Goal: Task Accomplishment & Management: Complete application form

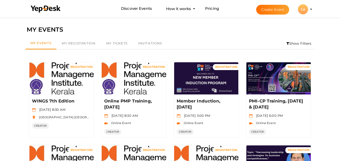
scroll to position [141, 0]
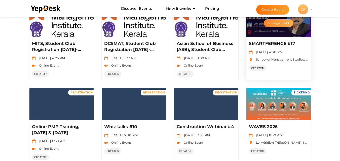
click at [283, 26] on button "Manage Event" at bounding box center [279, 23] width 30 height 8
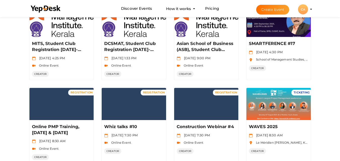
click at [272, 10] on button "Create Event" at bounding box center [272, 10] width 33 height 10
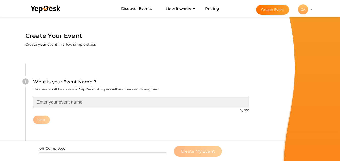
click at [96, 100] on input "text" at bounding box center [141, 102] width 216 height 11
paste input "SMARTFERENCE #17"
type input "SMARTFERENCE #18"
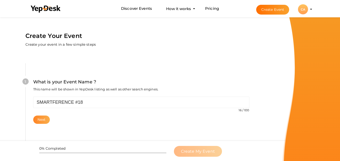
click at [43, 119] on button "Next" at bounding box center [41, 120] width 17 height 8
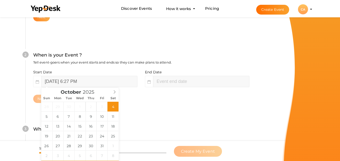
scroll to position [116, 0]
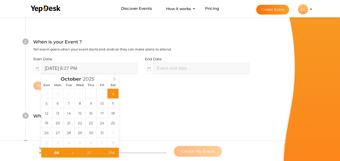
type input "October 4, 2025 8:27 PM"
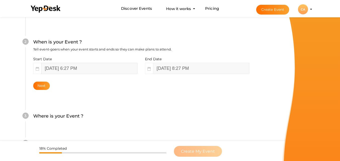
click at [83, 68] on input "October 4, 2025 6:27 PM" at bounding box center [89, 68] width 96 height 11
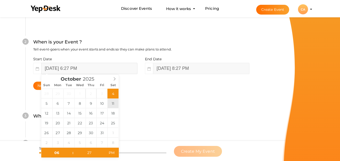
type input "October 11, 2025 6:27 PM"
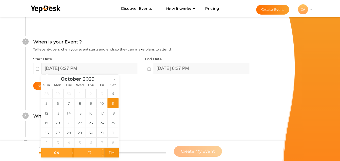
type input "04"
type input "October 11, 2025 4:27 PM"
click at [94, 152] on input "27" at bounding box center [89, 153] width 31 height 10
type input "30"
type input "October 11, 2025 4:30 PM"
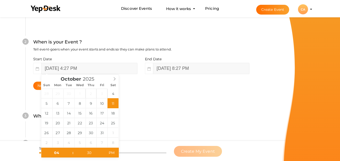
type input "October 11, 2025 6:27 PM"
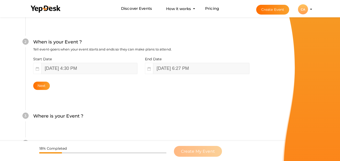
click at [137, 120] on div "Where is your Event ? Tell event-goers where your event location is." at bounding box center [141, 119] width 216 height 12
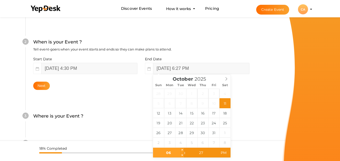
click at [167, 156] on input "06" at bounding box center [168, 153] width 31 height 10
click at [206, 153] on input "27" at bounding box center [200, 153] width 31 height 10
type input "30"
type input "October 11, 2025 6:30 PM"
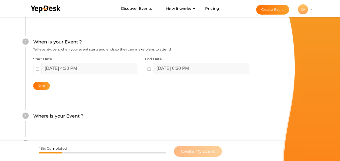
click at [255, 132] on div "3 Where is your Event ? Tell event-goers where your event location is. Venue On…" at bounding box center [141, 118] width 232 height 27
click at [40, 85] on button "Next" at bounding box center [41, 86] width 17 height 8
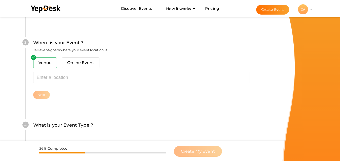
scroll to position [198, 0]
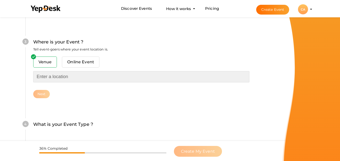
click at [46, 79] on input "text" at bounding box center [141, 76] width 216 height 11
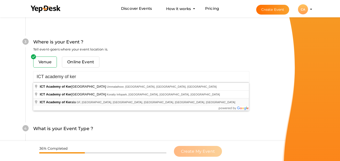
type input "ICT Academy of Kerala, GF, Technopark Road, Technopark Campus, Thiruvananthapur…"
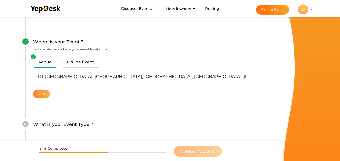
click at [40, 94] on button "Next" at bounding box center [41, 94] width 17 height 8
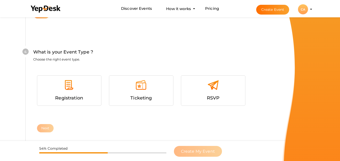
scroll to position [288, 0]
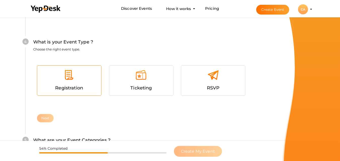
click at [85, 69] on div "Registration" at bounding box center [69, 81] width 64 height 30
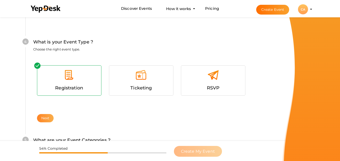
click at [44, 120] on button "Next" at bounding box center [45, 118] width 17 height 8
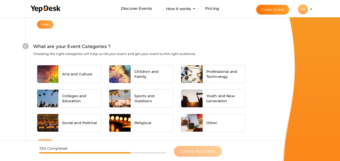
scroll to position [394, 0]
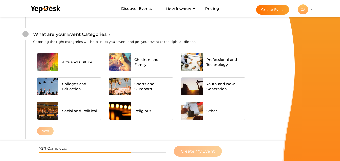
click at [220, 62] on span "Professional and Technology" at bounding box center [223, 62] width 35 height 10
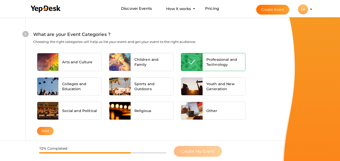
click at [45, 131] on button "Next" at bounding box center [45, 131] width 17 height 8
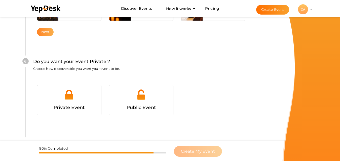
scroll to position [505, 0]
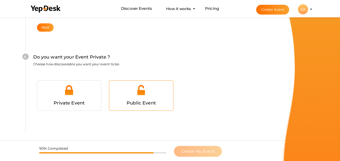
click at [141, 99] on div at bounding box center [141, 92] width 56 height 15
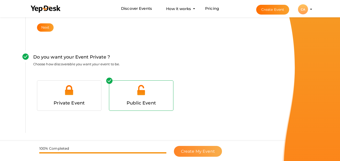
click at [185, 148] on button "Create My Event" at bounding box center [198, 151] width 48 height 11
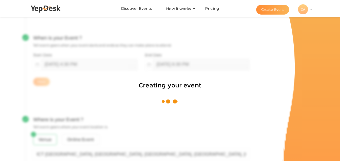
scroll to position [75, 0]
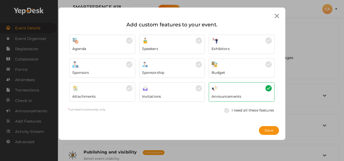
click at [275, 18] on icon at bounding box center [277, 16] width 4 height 4
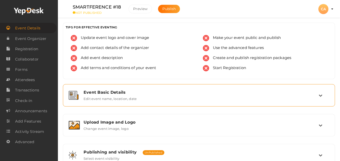
drag, startPoint x: 126, startPoint y: 97, endPoint x: 123, endPoint y: 96, distance: 3.2
click at [123, 96] on label "Edit event name, location, date" at bounding box center [110, 98] width 53 height 6
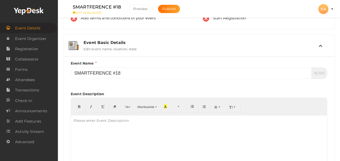
scroll to position [50, 0]
click at [96, 122] on div "Please enter Event Description" at bounding box center [101, 120] width 60 height 10
paste div
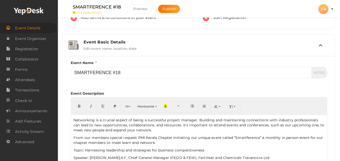
click at [96, 122] on p "Networking is a crucial aspect of being a successful project manager. Building …" at bounding box center [198, 125] width 251 height 15
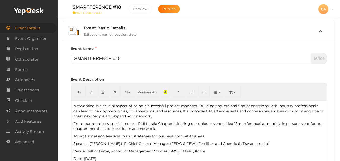
scroll to position [72, 0]
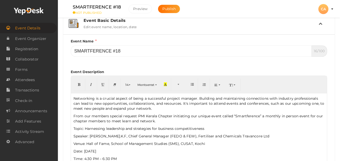
click at [74, 130] on p "Topic: Harnessing leadership and strategies for business competitiveness" at bounding box center [198, 128] width 251 height 5
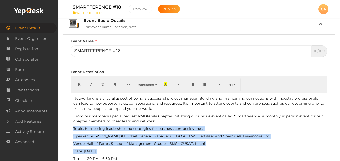
scroll to position [80, 0]
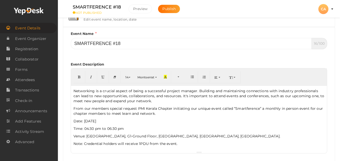
click at [90, 123] on p "Date: 09th August 2025" at bounding box center [198, 121] width 251 height 5
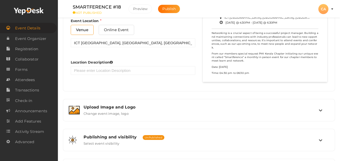
scroll to position [311, 0]
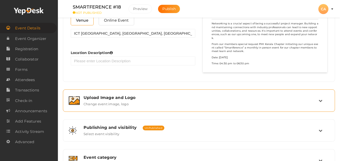
click at [240, 103] on div "Upload Image and Logo Change event image, logo" at bounding box center [199, 100] width 239 height 11
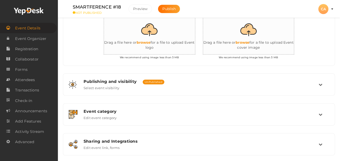
scroll to position [146, 0]
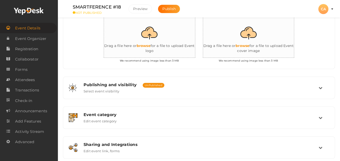
click at [249, 45] on input "file" at bounding box center [253, 36] width 101 height 44
type input "C:\fakepath\WhatsApp Image 2025-10-04 at 16.02.03.jpeg"
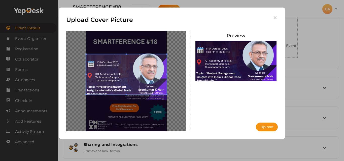
drag, startPoint x: 121, startPoint y: 81, endPoint x: 127, endPoint y: 70, distance: 12.4
click at [127, 70] on span at bounding box center [126, 74] width 81 height 40
click at [271, 125] on button "Upload" at bounding box center [267, 127] width 22 height 9
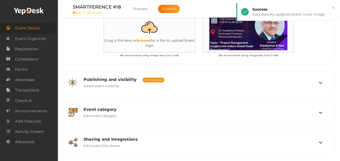
scroll to position [156, 0]
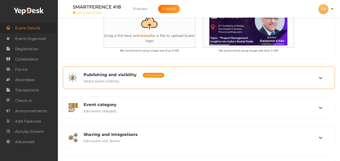
click at [120, 76] on span "Publishing and visibility" at bounding box center [110, 74] width 53 height 5
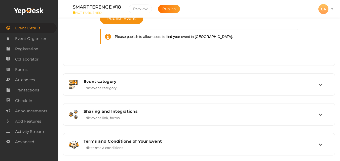
scroll to position [253, 0]
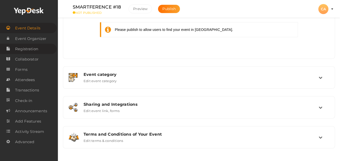
click at [32, 49] on span "Registration" at bounding box center [26, 49] width 23 height 10
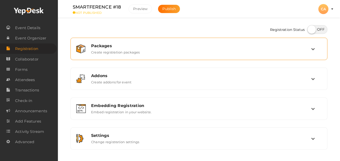
click at [296, 50] on div "Packages Create registration packages" at bounding box center [199, 49] width 224 height 11
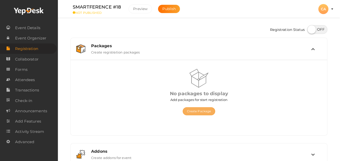
click at [205, 112] on button "Create Package" at bounding box center [199, 111] width 33 height 8
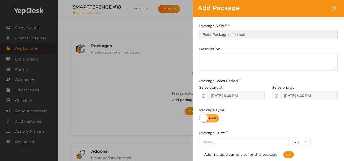
click at [271, 33] on input "text" at bounding box center [268, 34] width 138 height 9
click at [244, 36] on input "Registration" at bounding box center [268, 34] width 138 height 9
type input "PMIK Member"
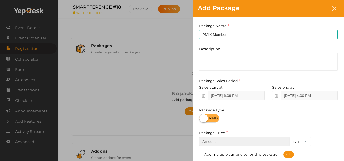
click at [220, 144] on input "number" at bounding box center [244, 141] width 90 height 9
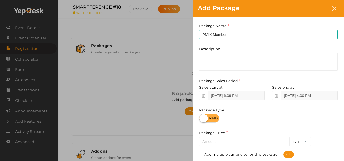
click at [214, 115] on label at bounding box center [209, 118] width 20 height 9
click at [202, 115] on input "checkbox" at bounding box center [200, 116] width 3 height 3
checkbox input "true"
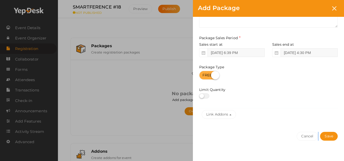
scroll to position [47, 0]
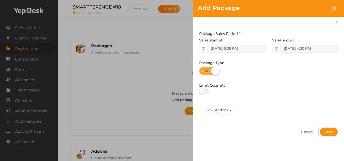
drag, startPoint x: 343, startPoint y: 123, endPoint x: 340, endPoint y: 159, distance: 35.6
click at [340, 159] on div "Package Name PMIK Member This field is Required. Package Name already used. Des…" at bounding box center [268, 66] width 151 height 192
click at [335, 131] on button "Save" at bounding box center [329, 132] width 18 height 9
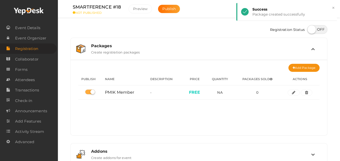
click at [295, 72] on div "Publish Name Description Price Quantity Packages Sold Actions PMIK Member - FRE…" at bounding box center [198, 88] width 241 height 33
click at [296, 67] on button "Add Package" at bounding box center [303, 68] width 31 height 8
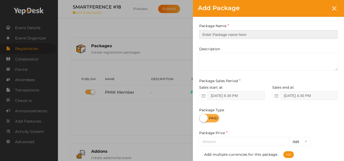
click at [278, 35] on input "text" at bounding box center [268, 34] width 138 height 9
type input "Non-members"
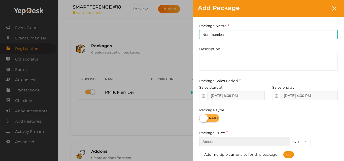
click at [217, 139] on input "number" at bounding box center [244, 141] width 90 height 9
type input "100"
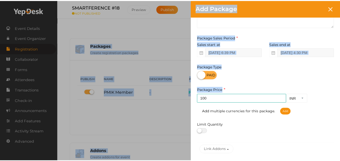
scroll to position [83, 0]
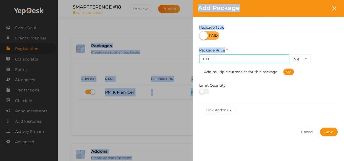
drag, startPoint x: 339, startPoint y: 135, endPoint x: 338, endPoint y: 163, distance: 28.2
click at [338, 161] on html "Discover Events How it works Powerful Registration / Ticketing Start selling yo…" at bounding box center [172, 80] width 344 height 161
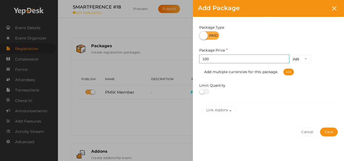
click at [226, 129] on div "Cancel Save" at bounding box center [268, 142] width 151 height 39
click at [324, 132] on button "Save" at bounding box center [329, 132] width 18 height 9
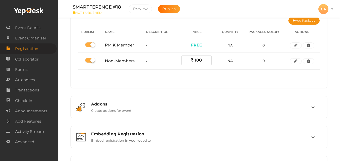
scroll to position [50, 0]
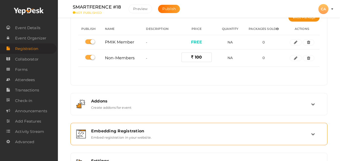
click at [257, 132] on div "Embedding Registration" at bounding box center [201, 131] width 220 height 5
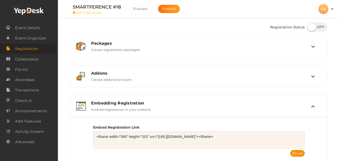
scroll to position [0, 0]
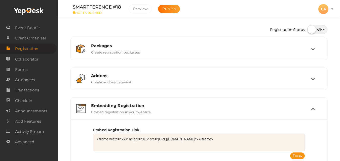
click at [321, 25] on label at bounding box center [317, 29] width 20 height 9
click at [311, 26] on input "checkbox" at bounding box center [308, 27] width 3 height 3
checkbox input "true"
click at [33, 61] on span "Collaborator" at bounding box center [26, 59] width 23 height 10
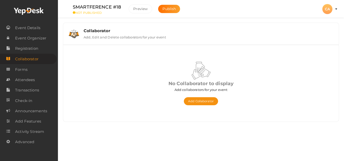
click at [197, 106] on div "Add Collaborator No Collaborator to display Add collaborators for your event Ad…" at bounding box center [201, 83] width 268 height 69
click at [196, 100] on button "Add Collaborator" at bounding box center [201, 101] width 34 height 8
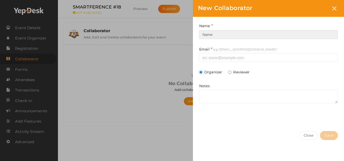
click at [223, 35] on input at bounding box center [268, 34] width 138 height 9
type input "Arun K.R"
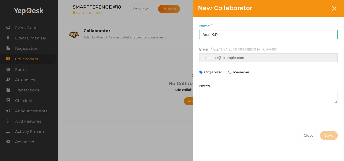
click at [223, 57] on input at bounding box center [268, 57] width 138 height 9
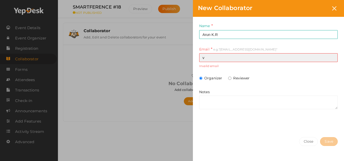
type input "vp-membership@pmikerala.org"
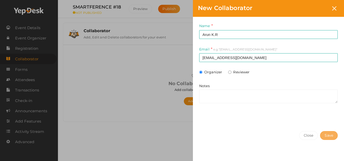
click at [325, 138] on span "Save" at bounding box center [328, 135] width 9 height 5
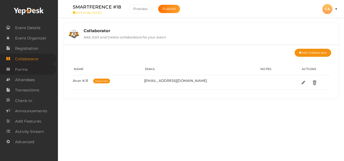
click at [40, 67] on link "Forms" at bounding box center [28, 69] width 57 height 10
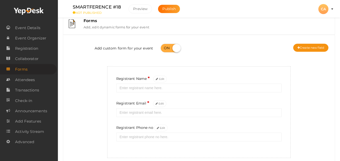
scroll to position [20, 0]
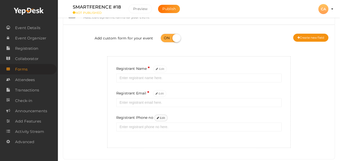
click at [161, 119] on button "Edit" at bounding box center [161, 118] width 14 height 7
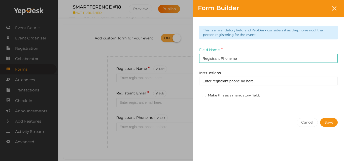
click at [253, 94] on label "Make this as a mandatory field." at bounding box center [231, 95] width 58 height 5
click at [197, 94] on input "Make this as a mandatory field." at bounding box center [197, 94] width 0 height 0
click at [328, 119] on button "Save" at bounding box center [329, 122] width 18 height 9
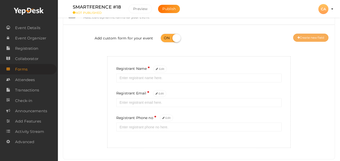
click at [311, 35] on button "Create new field" at bounding box center [310, 38] width 35 height 8
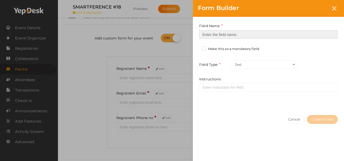
click at [307, 34] on input at bounding box center [268, 34] width 138 height 9
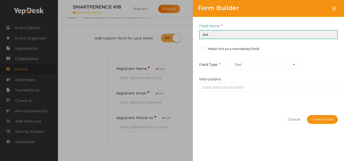
type input "Are you newly joined to PMI Kerala Chapter (Less than 6 months)?"
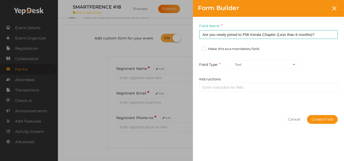
click at [258, 47] on label "Make this as a mandatory field." at bounding box center [231, 49] width 58 height 5
click at [197, 48] on input "Make this as a mandatory field." at bounding box center [197, 48] width 0 height 0
click at [329, 120] on button "Create Field" at bounding box center [322, 119] width 31 height 9
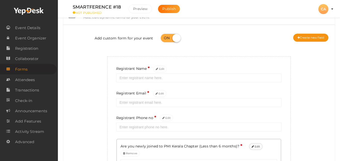
click at [256, 148] on button "Edit" at bounding box center [256, 146] width 14 height 7
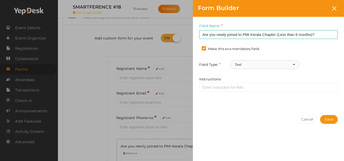
click at [295, 65] on button "Text" at bounding box center [264, 64] width 69 height 9
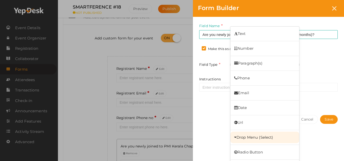
click at [258, 139] on link "Drop Menu (Select)" at bounding box center [264, 138] width 69 height 12
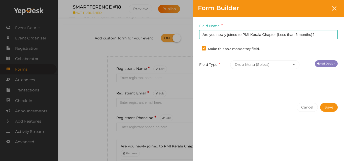
click at [328, 63] on link "Add Option" at bounding box center [326, 63] width 23 height 7
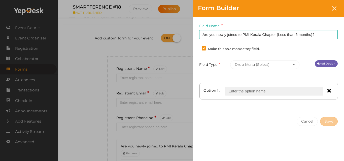
click at [298, 87] on input "text" at bounding box center [274, 91] width 98 height 9
type input "Yes"
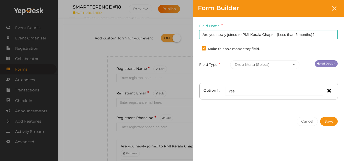
click at [329, 64] on link "Add Option" at bounding box center [326, 63] width 23 height 7
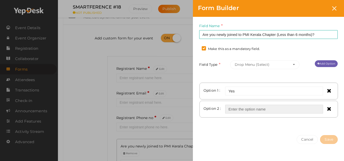
click at [250, 112] on input "text" at bounding box center [274, 109] width 98 height 9
type input "No"
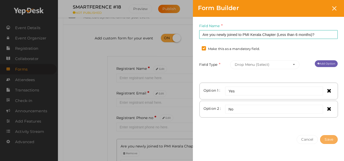
click at [328, 139] on button "Save" at bounding box center [329, 139] width 18 height 9
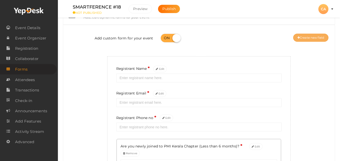
click at [318, 40] on button "Create new field" at bounding box center [310, 38] width 35 height 8
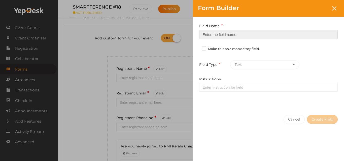
click at [248, 33] on input at bounding box center [268, 34] width 138 height 9
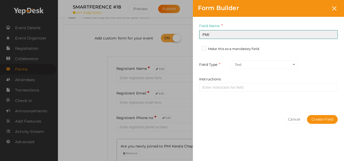
type input "PMI ID"
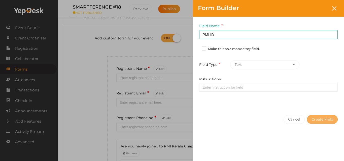
click at [330, 118] on button "Create Field" at bounding box center [322, 119] width 31 height 9
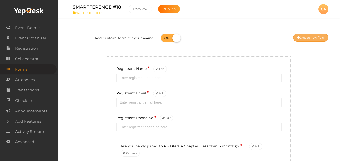
click at [318, 39] on button "Create new field" at bounding box center [310, 38] width 35 height 8
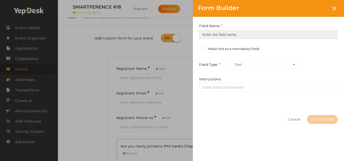
click at [282, 36] on input at bounding box center [268, 34] width 138 height 9
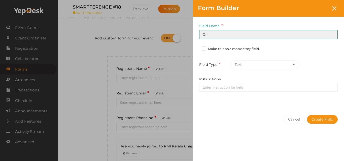
type input "Organization"
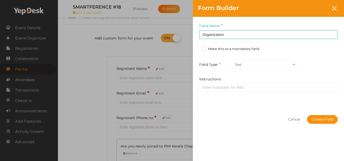
click at [229, 51] on label "Make this as a mandatory field." at bounding box center [231, 49] width 58 height 5
click at [197, 48] on input "Make this as a mandatory field." at bounding box center [197, 48] width 0 height 0
click at [328, 119] on button "Create Field" at bounding box center [322, 119] width 31 height 9
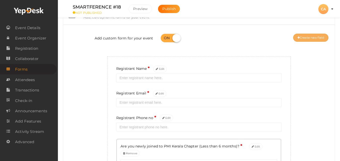
click at [306, 38] on button "Create new field" at bounding box center [310, 38] width 35 height 8
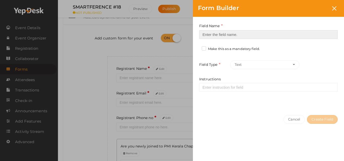
click at [269, 35] on input at bounding box center [268, 34] width 138 height 9
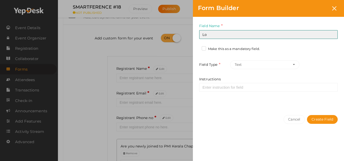
type input "Location"
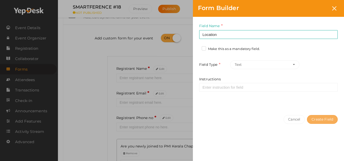
click at [321, 117] on button "Create Field" at bounding box center [322, 119] width 31 height 9
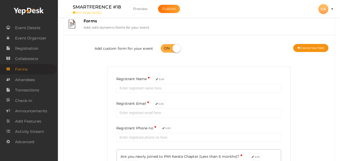
scroll to position [0, 0]
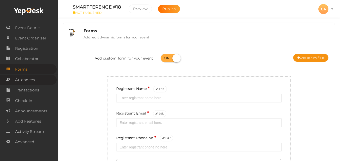
click at [38, 79] on link "Attendees" at bounding box center [28, 80] width 57 height 10
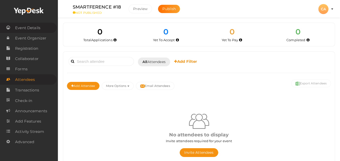
click at [36, 27] on span "Event Details" at bounding box center [27, 28] width 25 height 10
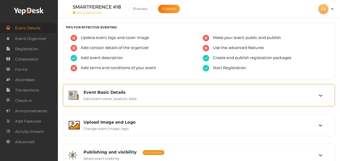
click at [123, 96] on label "Edit event name, location, date" at bounding box center [110, 98] width 53 height 6
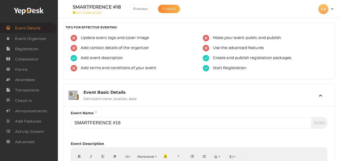
click at [167, 8] on span "Publish" at bounding box center [168, 9] width 13 height 5
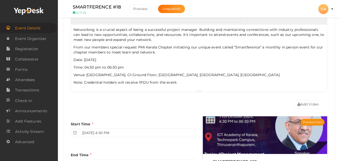
click at [74, 59] on p "Date: 11th October 2025" at bounding box center [198, 59] width 251 height 5
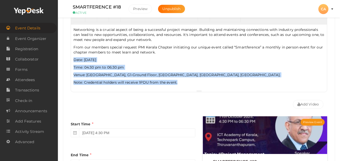
copy div "Date: 11th October 2025 Time: 04:30 pm to 06:30 pm Venue: ICT Academy of Kerala…"
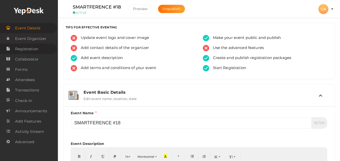
click at [43, 48] on link "Registration" at bounding box center [28, 49] width 57 height 10
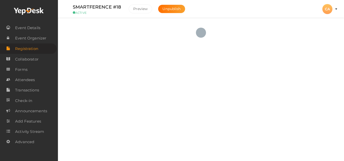
checkbox input "true"
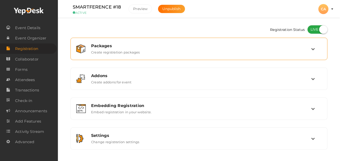
click at [127, 51] on label "Create registration packages" at bounding box center [115, 51] width 49 height 6
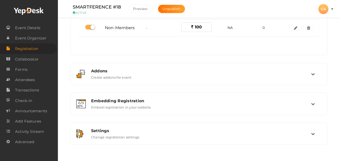
scroll to position [90, 0]
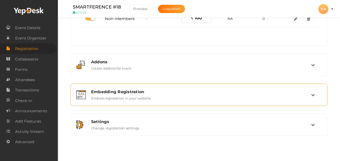
click at [232, 92] on div "Embedding Registration" at bounding box center [201, 92] width 220 height 5
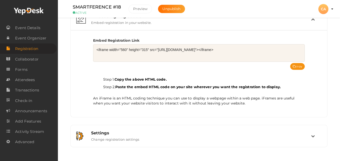
click at [189, 49] on textarea "<iframe width="560" height="315" src="https://www.yepdesk.com/embed/open-regist…" at bounding box center [199, 53] width 212 height 18
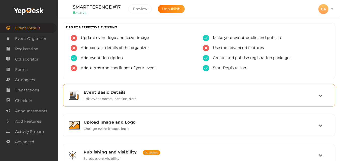
click at [118, 90] on div "Event Basic Details Edit event name, location, date" at bounding box center [199, 95] width 266 height 17
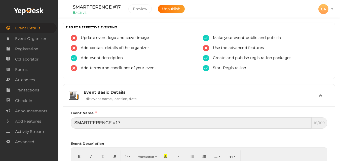
click at [137, 127] on input "SMARTFERENCE #17" at bounding box center [191, 123] width 241 height 11
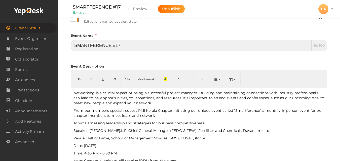
scroll to position [81, 0]
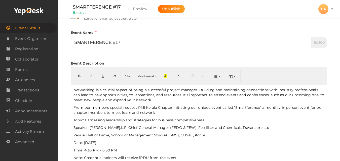
click at [74, 91] on p "Networking is a crucial aspect of being a successful project manager. Building …" at bounding box center [198, 95] width 251 height 15
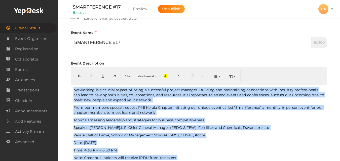
copy div "Networking is a crucial aspect of being a successful project manager. Building …"
click at [40, 49] on link "Registration" at bounding box center [28, 49] width 57 height 10
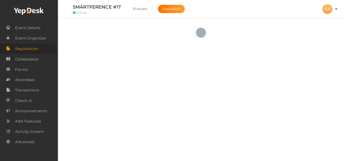
checkbox input "true"
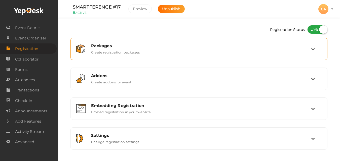
click at [204, 50] on div "Packages Create registration packages" at bounding box center [199, 49] width 224 height 11
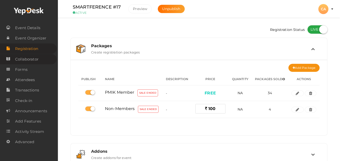
click at [35, 61] on span "Collaborator" at bounding box center [26, 59] width 23 height 10
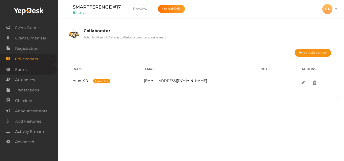
click at [36, 66] on link "Forms" at bounding box center [28, 69] width 57 height 10
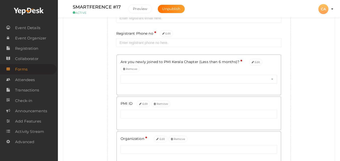
scroll to position [98, 0]
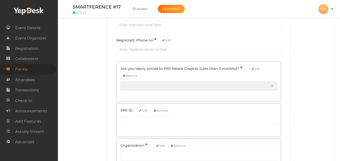
click at [273, 85] on select "Yes No" at bounding box center [199, 86] width 157 height 9
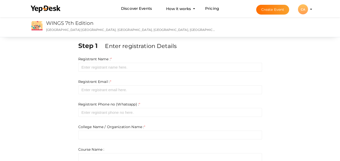
click at [303, 7] on div "CA" at bounding box center [303, 9] width 10 height 10
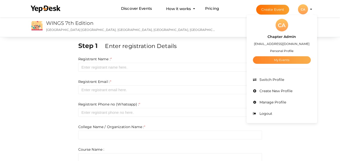
click at [282, 62] on link "My Events" at bounding box center [282, 60] width 58 height 8
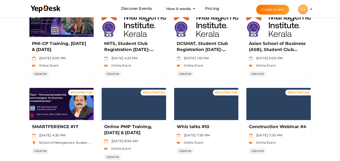
scroll to position [258, 0]
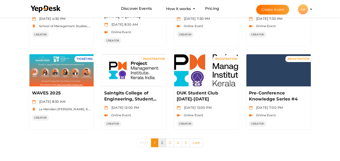
click at [159, 144] on link "2" at bounding box center [162, 143] width 8 height 9
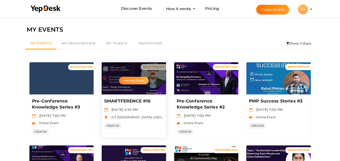
click at [126, 82] on button "Manage Event" at bounding box center [134, 81] width 30 height 8
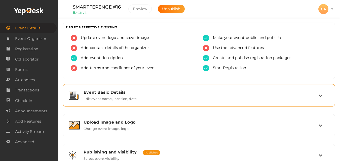
click at [208, 88] on div "Event Basic Details Edit event name, location, date" at bounding box center [199, 95] width 266 height 17
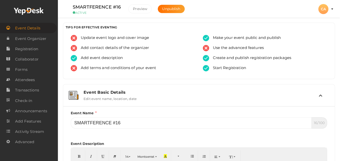
scroll to position [141, 0]
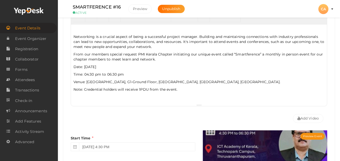
click at [74, 67] on p "Date: 09th August 2025" at bounding box center [198, 66] width 251 height 5
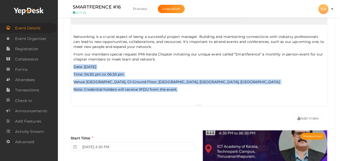
drag, startPoint x: 74, startPoint y: 67, endPoint x: 195, endPoint y: 90, distance: 123.0
click at [195, 90] on div "Networking is a crucial aspect of being a successful project manager. Building …" at bounding box center [199, 65] width 256 height 80
copy div "Date: 09th August 2025 Time: 04:30 pm to 06:30 pm Venue: ICT Academy of Kerala,…"
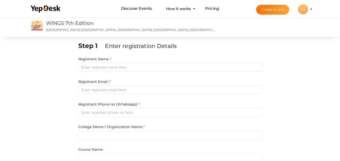
scroll to position [30, 0]
